Goal: Check status

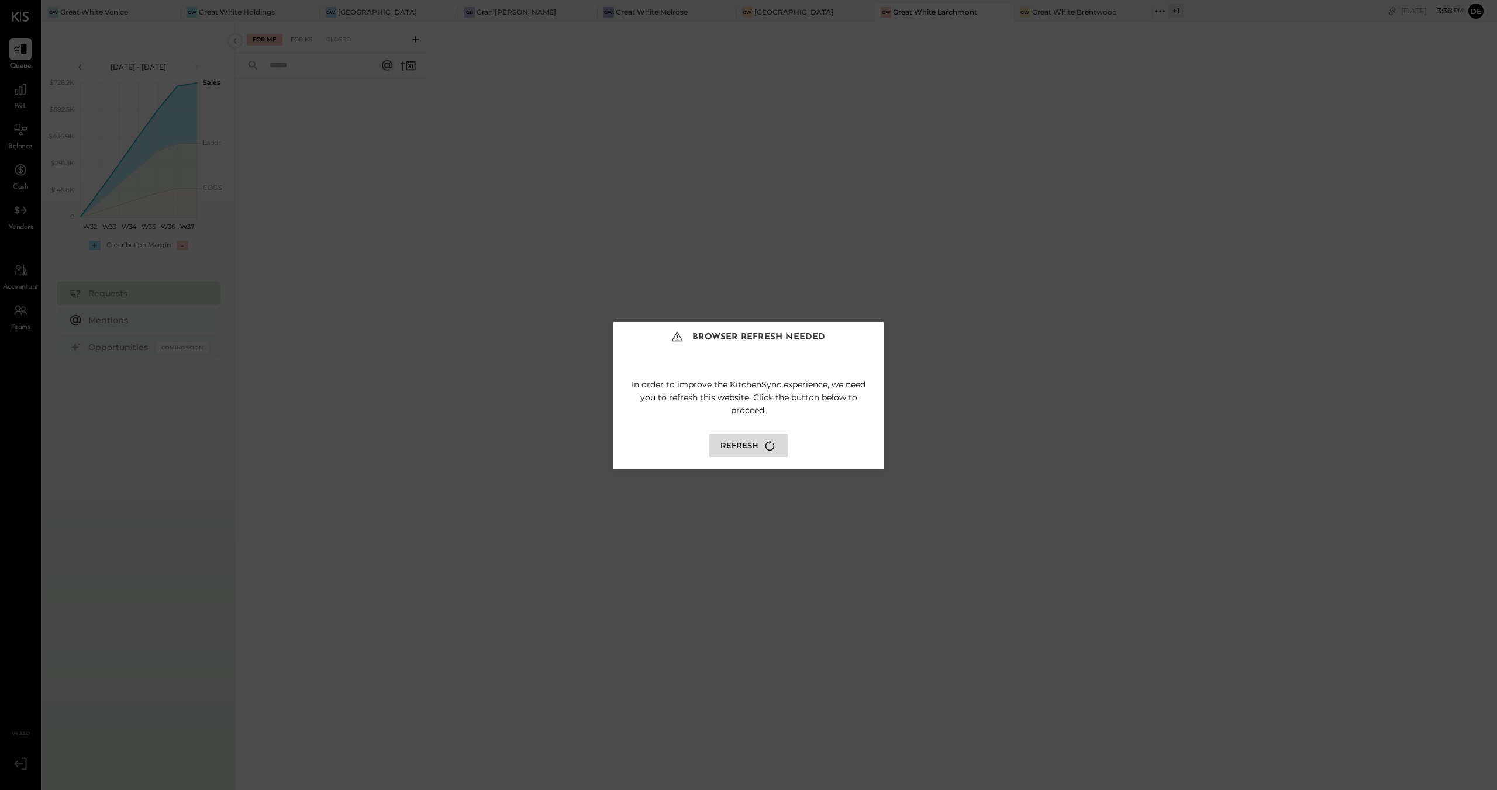
click at [745, 451] on button "Refresh" at bounding box center [749, 445] width 80 height 23
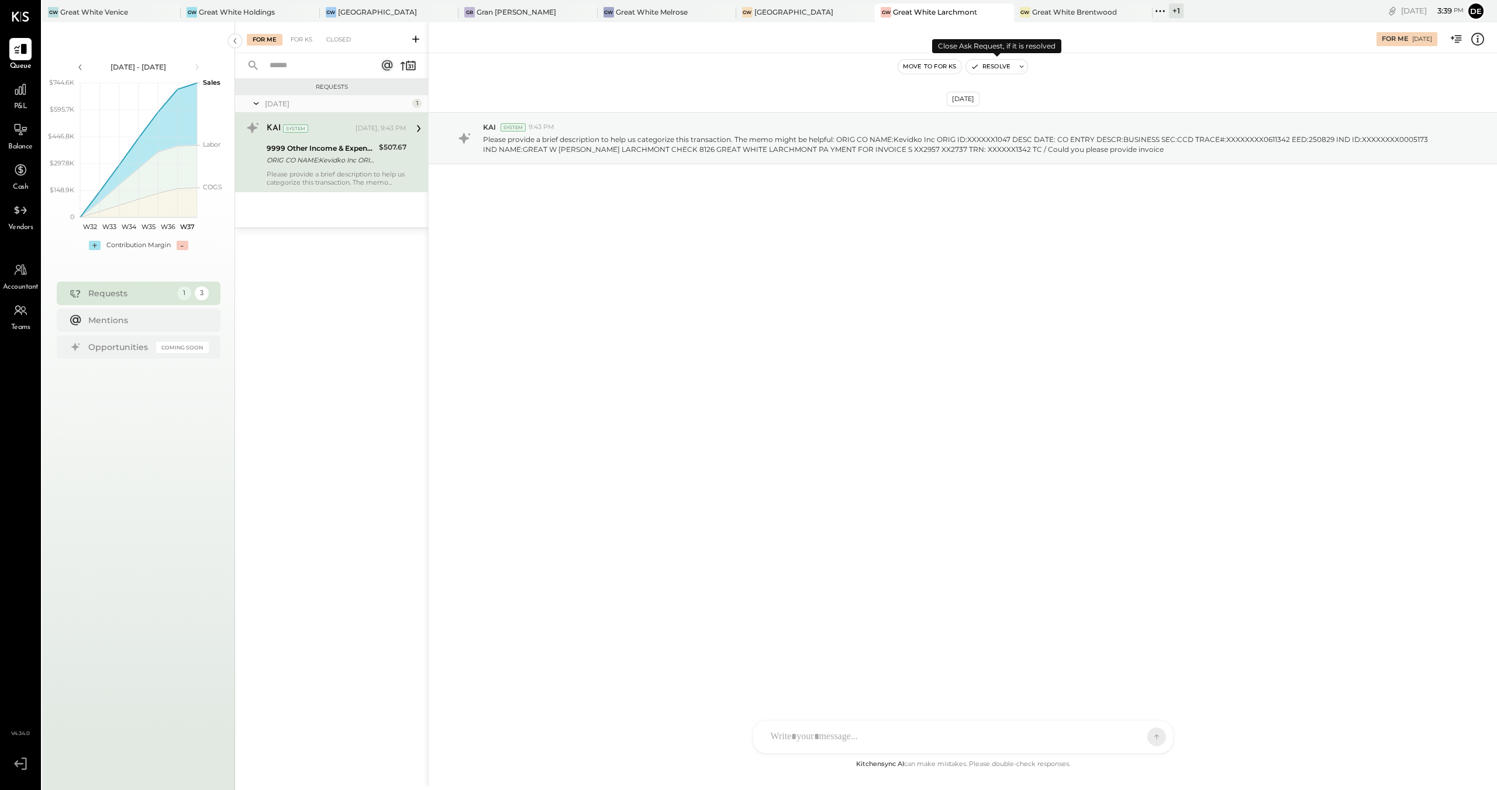
click at [971, 67] on icon "button" at bounding box center [974, 67] width 8 height 8
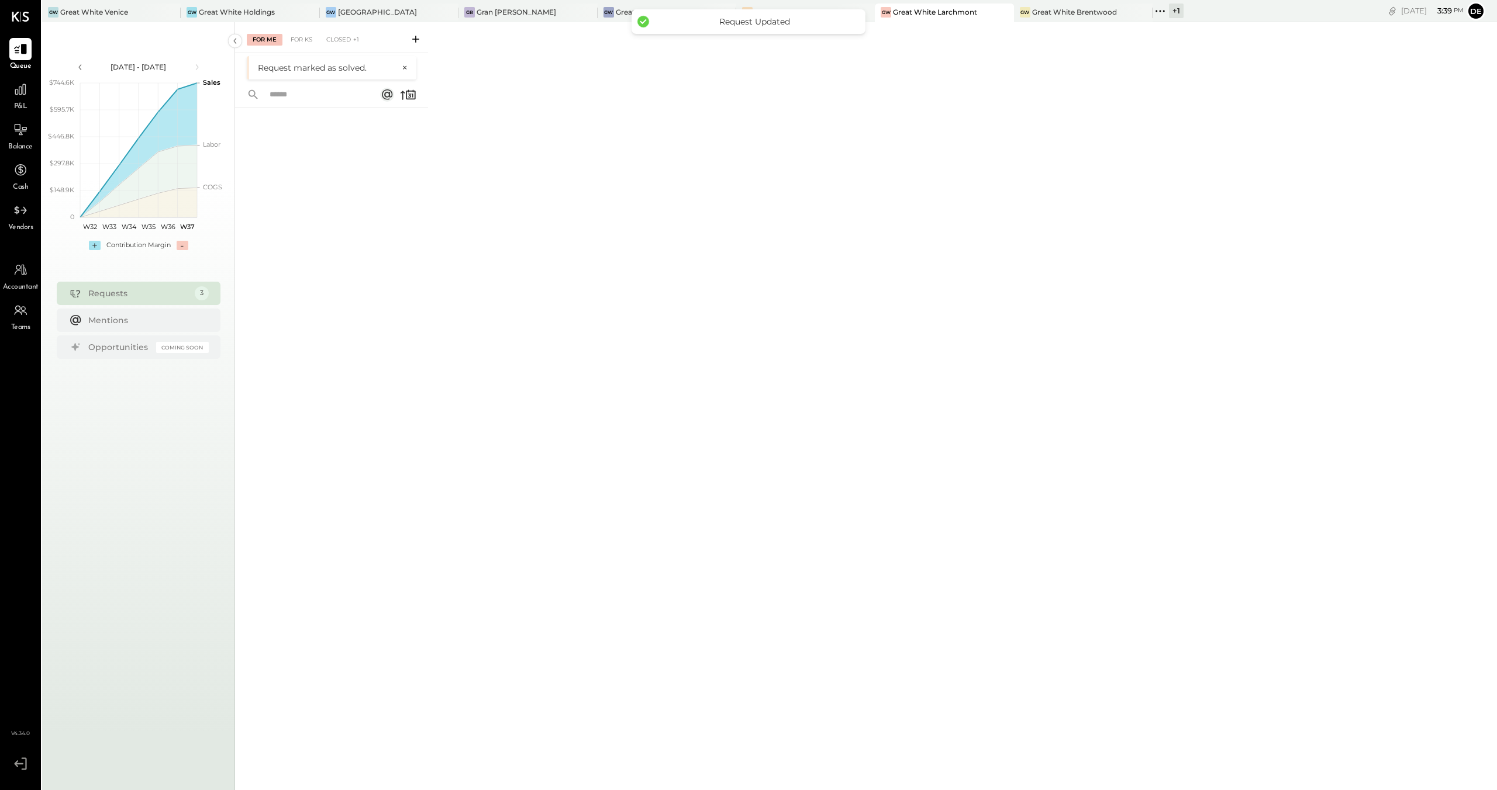
click at [288, 30] on div "For Me For KS Closed +1" at bounding box center [331, 37] width 193 height 31
click at [303, 36] on div "For KS" at bounding box center [301, 40] width 33 height 12
